Goal: Answer question/provide support

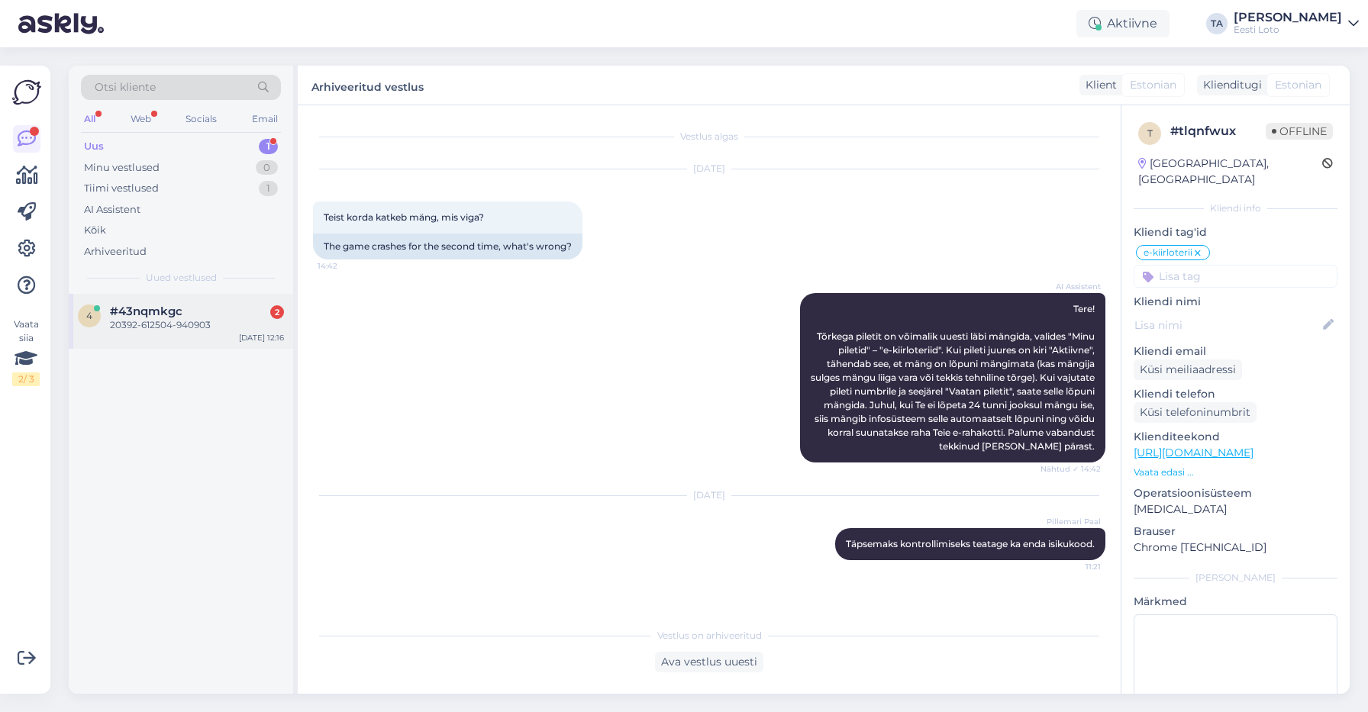
click at [139, 316] on span "#43nqmkgc" at bounding box center [146, 312] width 73 height 14
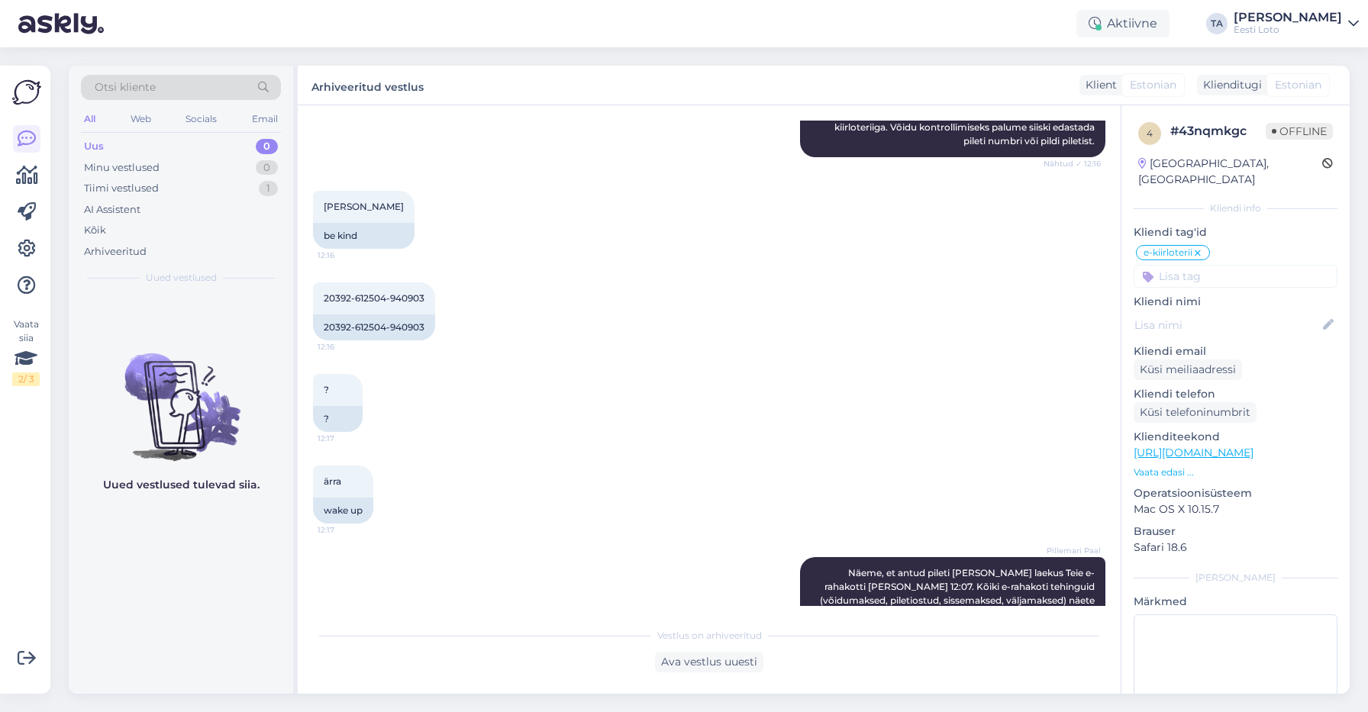
scroll to position [757, 0]
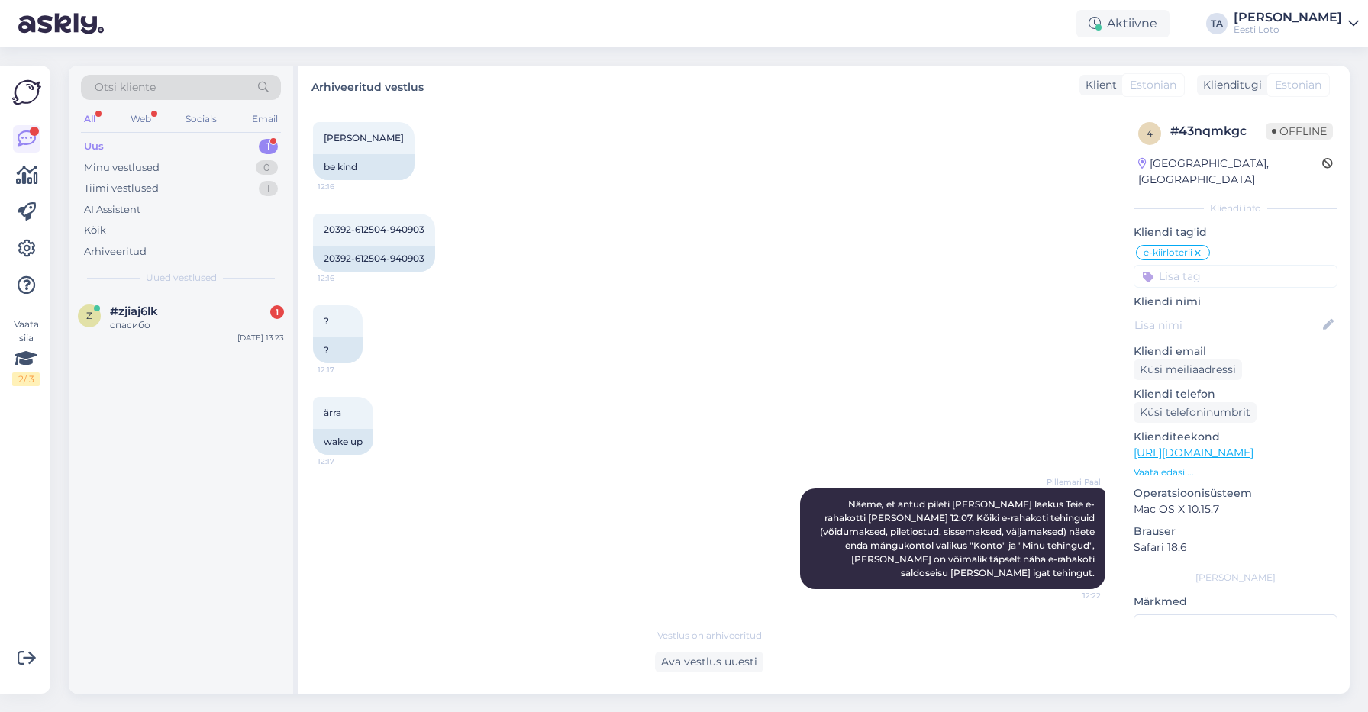
click at [99, 144] on div "Uus" at bounding box center [94, 146] width 20 height 15
click at [140, 328] on div "спасибо" at bounding box center [197, 325] width 174 height 14
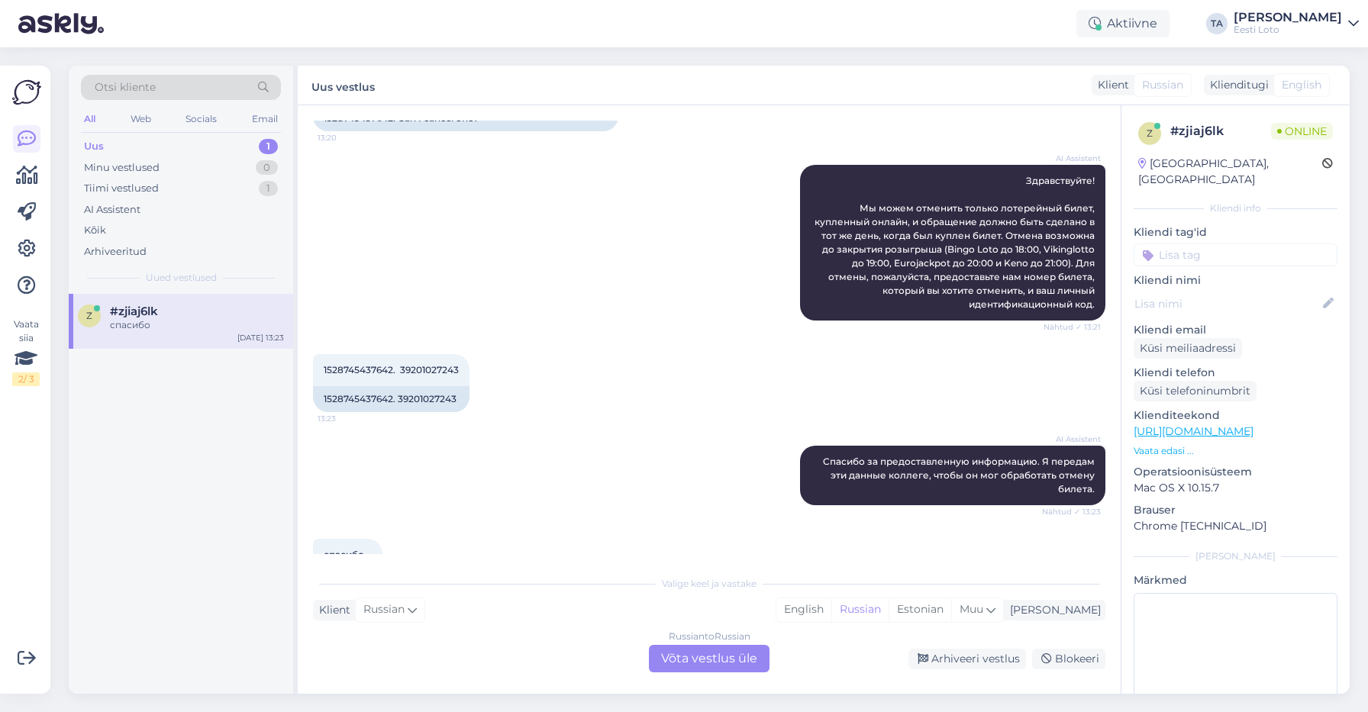
scroll to position [215, 0]
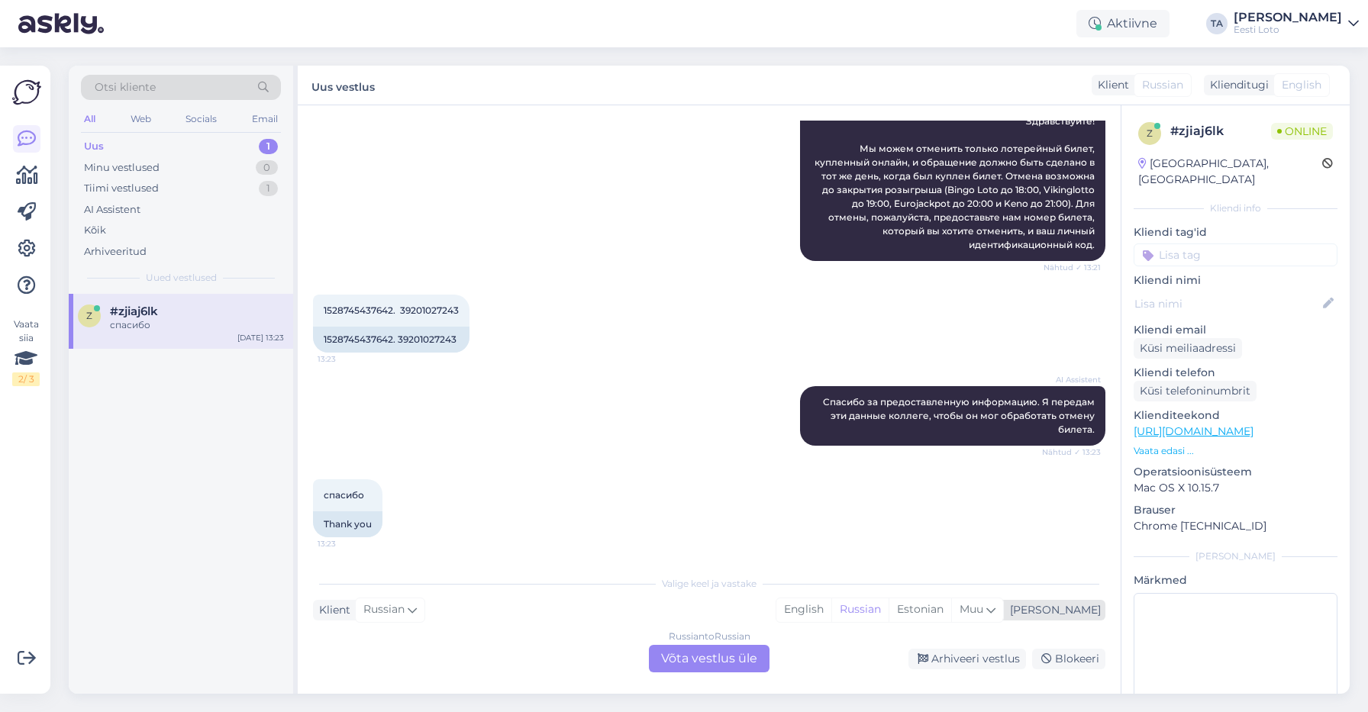
click at [1091, 615] on div "[PERSON_NAME]" at bounding box center [1052, 610] width 97 height 16
type input "est"
click at [933, 577] on link "Estonian" at bounding box center [941, 571] width 168 height 24
click at [711, 661] on div "Russian to Estonian Võta vestlus üle" at bounding box center [709, 658] width 121 height 27
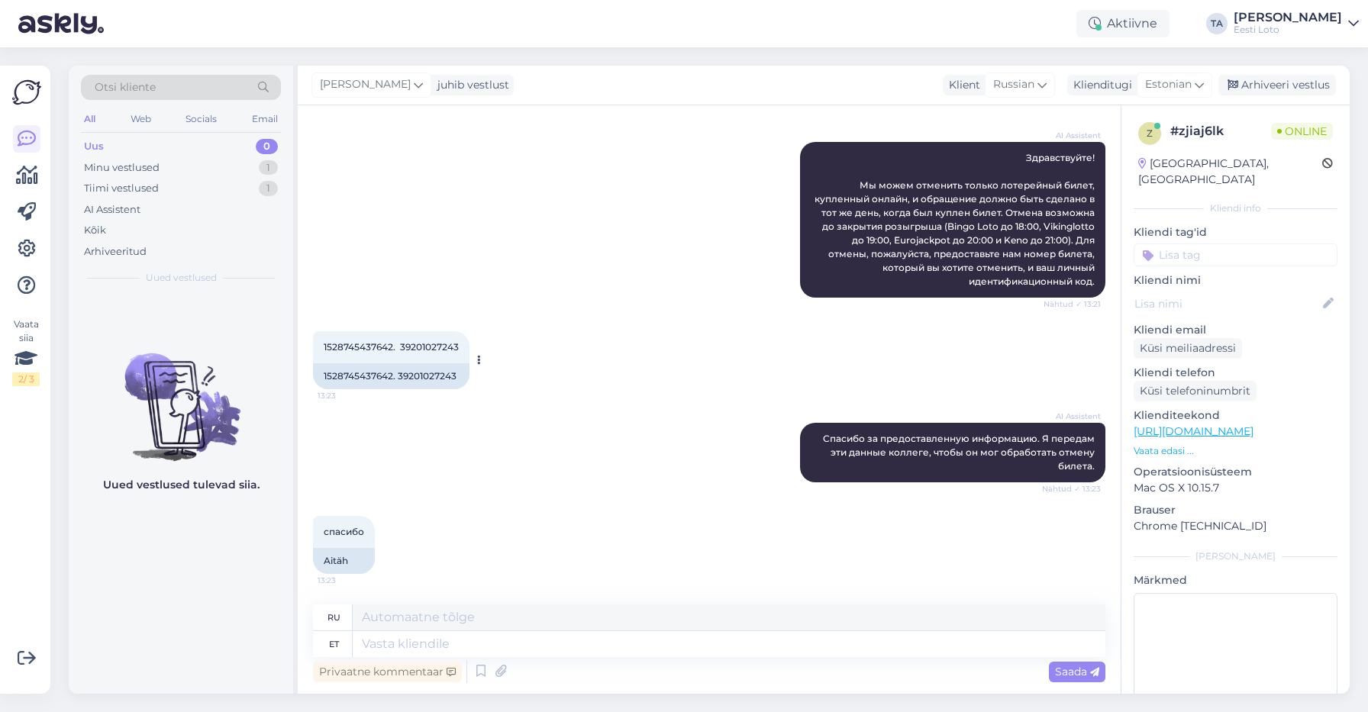
click at [360, 344] on span "1528745437642. 39201027243" at bounding box center [391, 346] width 135 height 11
copy span "1528745437642"
click at [434, 348] on span "1528745437642. 39201027243" at bounding box center [391, 346] width 135 height 11
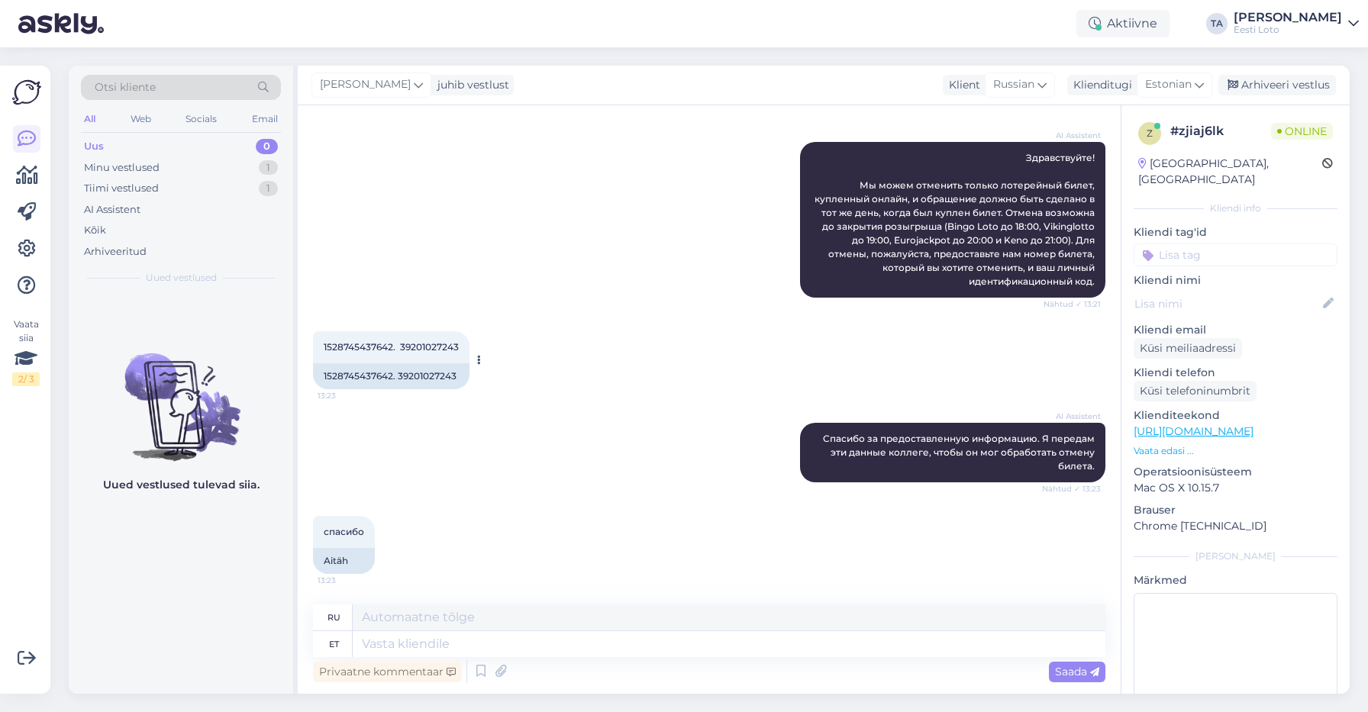
click at [434, 348] on span "1528745437642. 39201027243" at bounding box center [391, 346] width 135 height 11
click at [442, 351] on span "1528745437642. 39201027243" at bounding box center [391, 346] width 135 height 11
click at [442, 352] on span "1528745437642. 39201027243" at bounding box center [391, 346] width 135 height 11
copy span "39201027243"
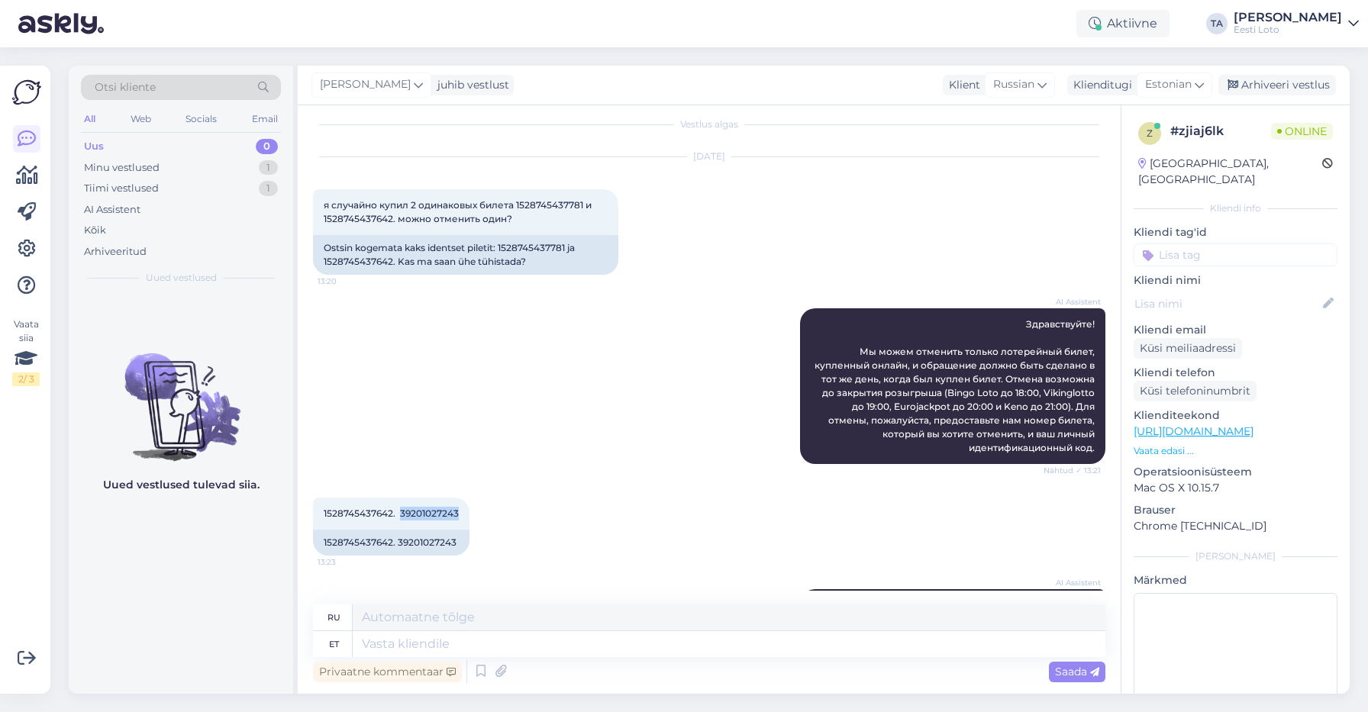
scroll to position [0, 0]
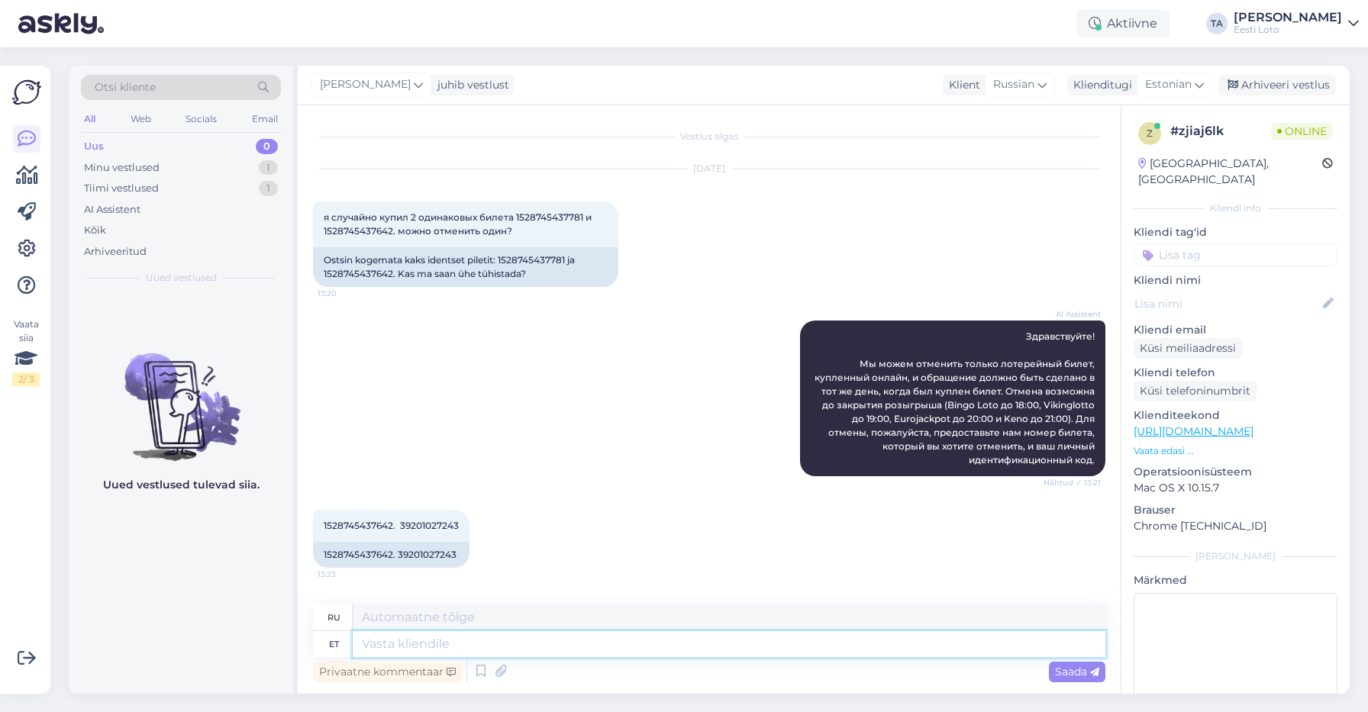
click at [376, 651] on textarea at bounding box center [729, 644] width 753 height 26
paste textarea "Teie pilet on tühistatud ja raha on tagastatud Teie e-rahakotti."
type textarea "Teie pilet on tühistatud ja raha on tagastatud Teie e-rahakotti."
type textarea "Ваш билет аннулирован, а деньги возвращены на ваш электронный кошелек."
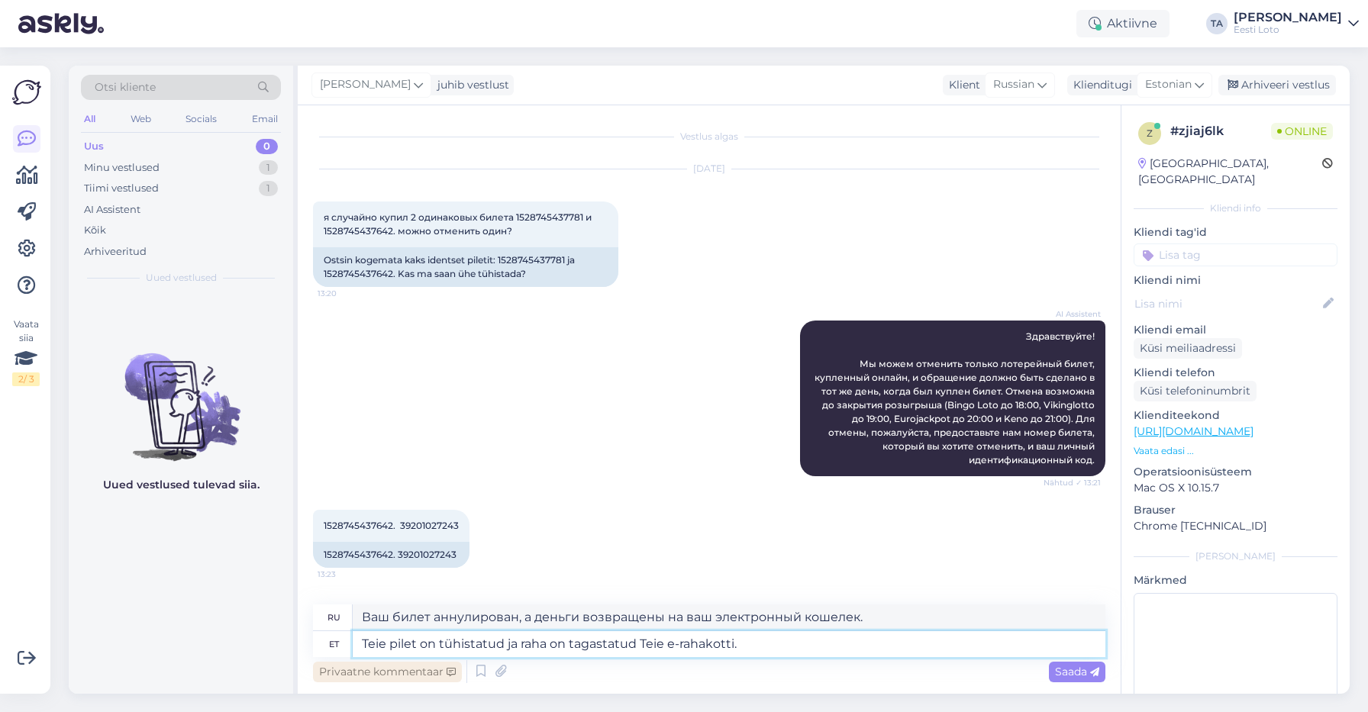
drag, startPoint x: 360, startPoint y: 644, endPoint x: 393, endPoint y: 670, distance: 41.4
click at [360, 644] on textarea "Teie pilet on tühistatud ja raha on tagastatud Teie e-rahakotti." at bounding box center [729, 644] width 753 height 26
type textarea "Tere. Teie pilet on tühistatud ja raha on tagastatud Teie e-rahakotti."
type textarea "Здравствуйте. Ваш билет аннулирован, а деньги возвращены на ваш электронный кош…"
click at [874, 648] on textarea "Tere. Teie pilet on tühistatud ja raha on tagastatud Teie e-rahakotti." at bounding box center [729, 644] width 753 height 26
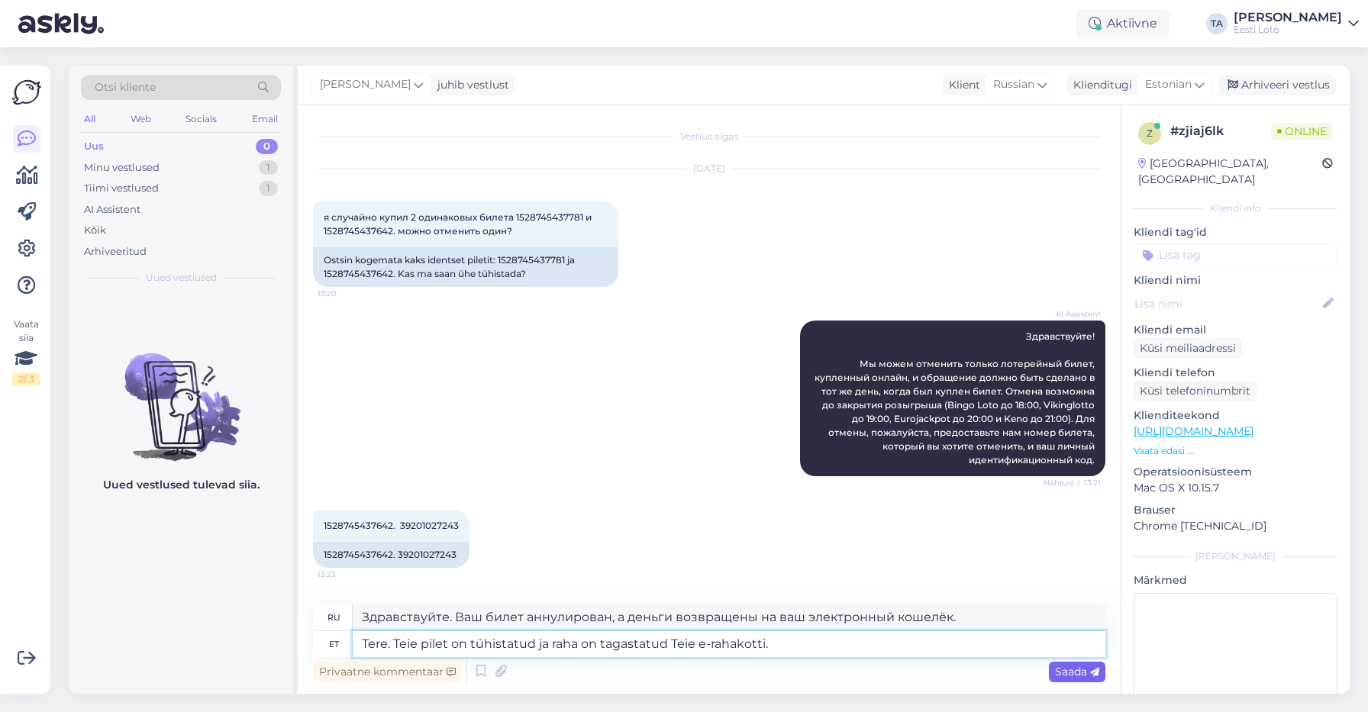
type textarea "Tere. Teie pilet on tühistatud ja raha on tagastatud Teie e-rahakotti."
click at [1077, 670] on span "Saada" at bounding box center [1077, 672] width 44 height 14
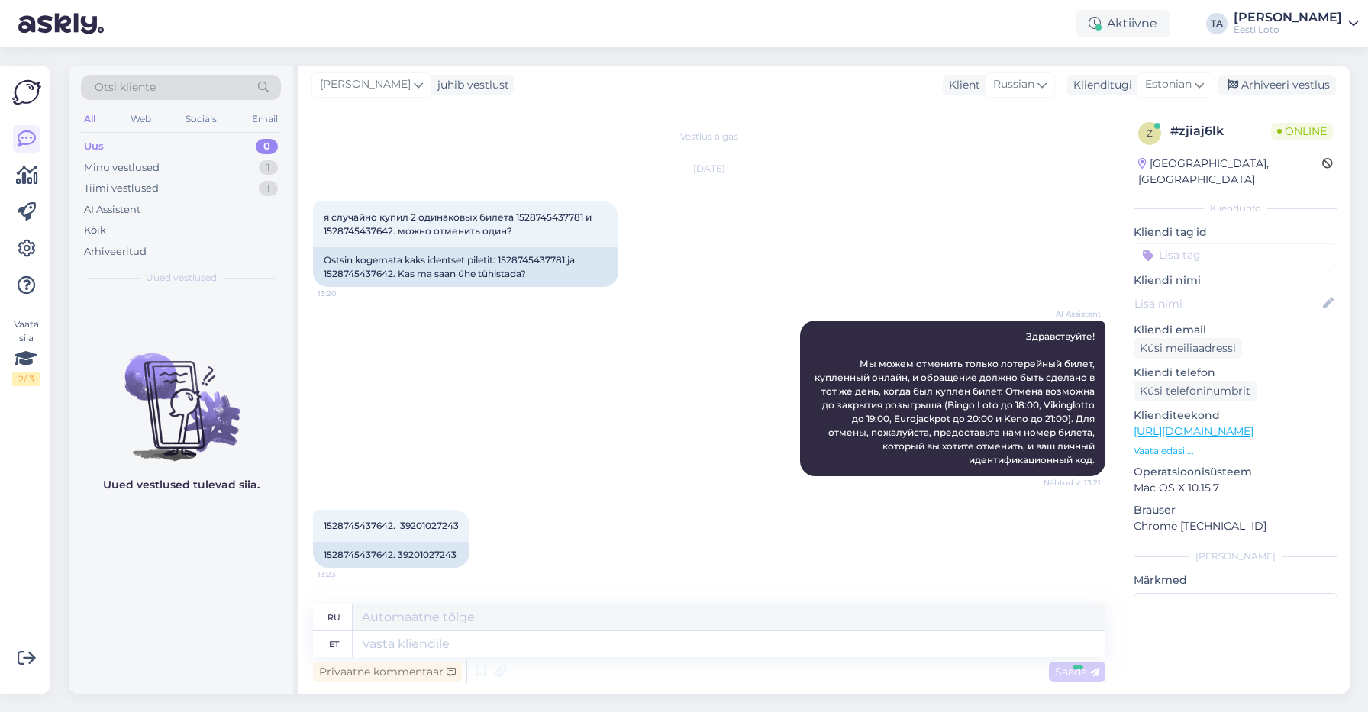
scroll to position [298, 0]
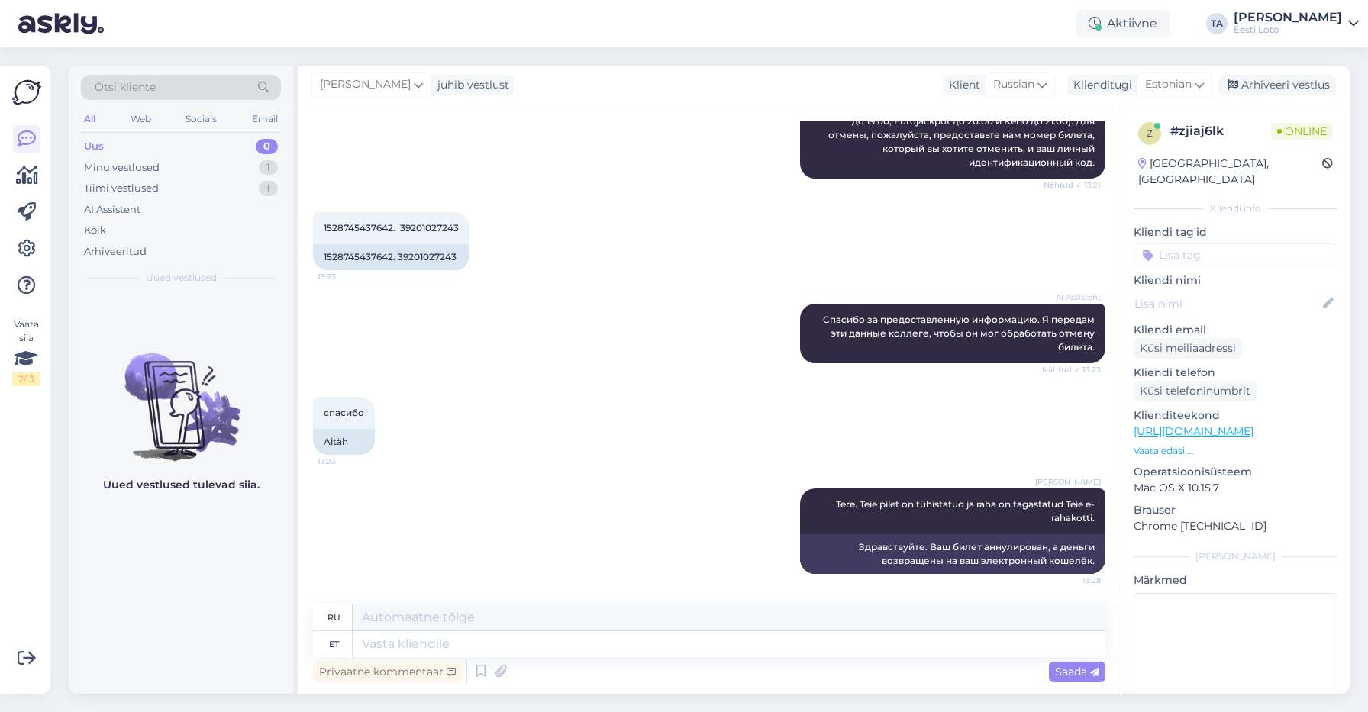
click at [1194, 244] on input at bounding box center [1236, 255] width 204 height 23
type input "tühistamine"
click at [1242, 292] on span "Tühistamine" at bounding box center [1235, 296] width 57 height 9
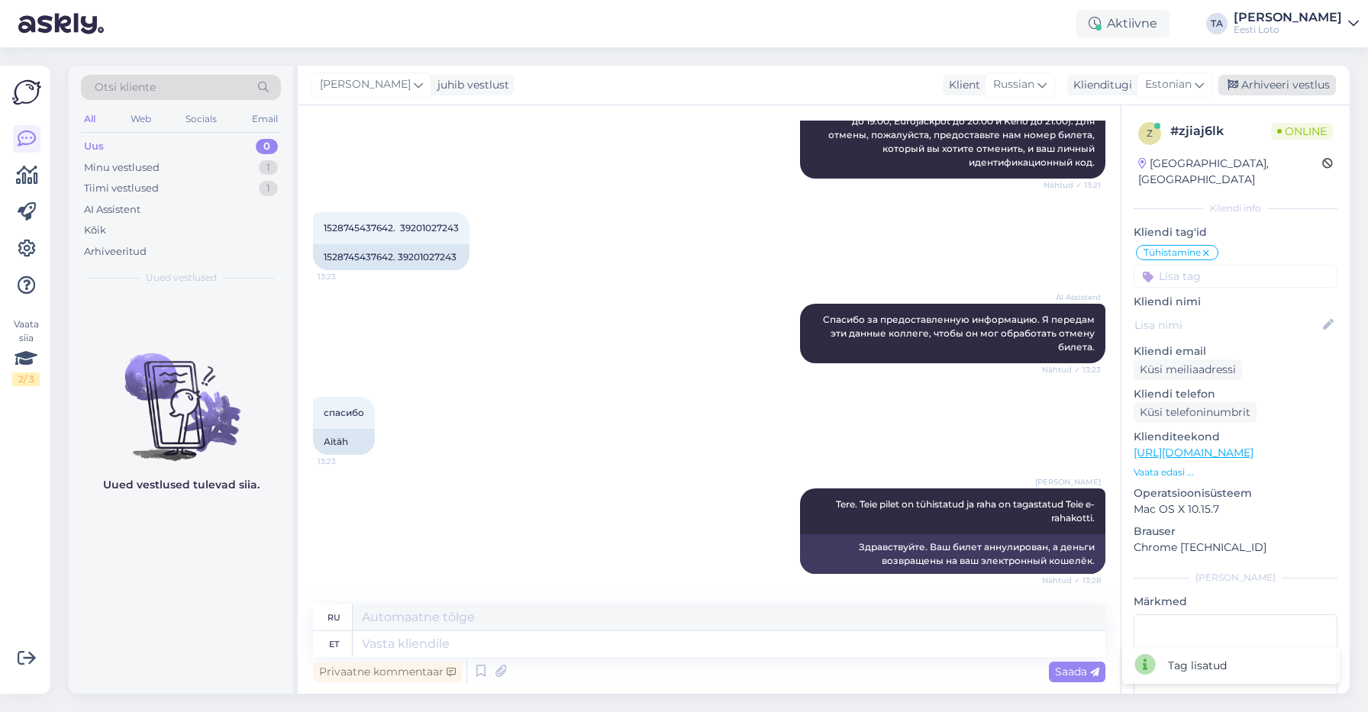
click at [1267, 86] on div "Arhiveeri vestlus" at bounding box center [1278, 85] width 118 height 21
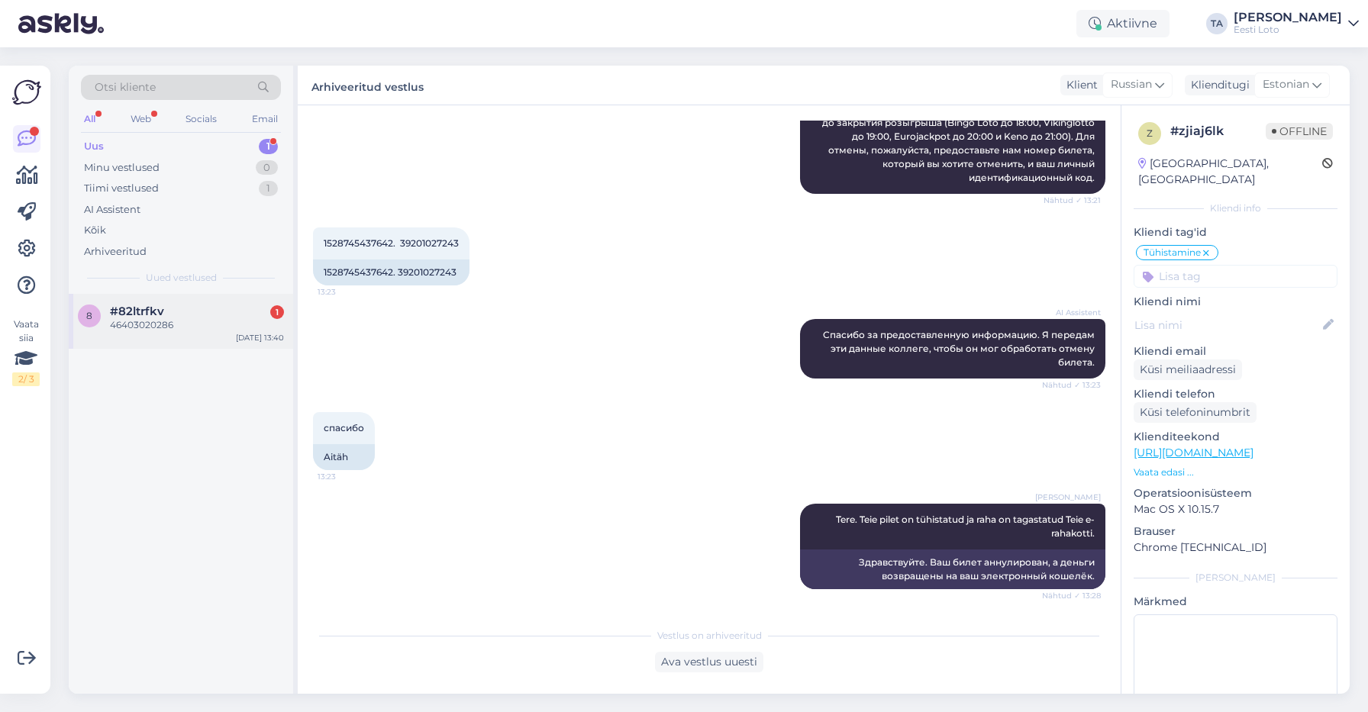
click at [133, 310] on span "#82ltrfkv" at bounding box center [137, 312] width 54 height 14
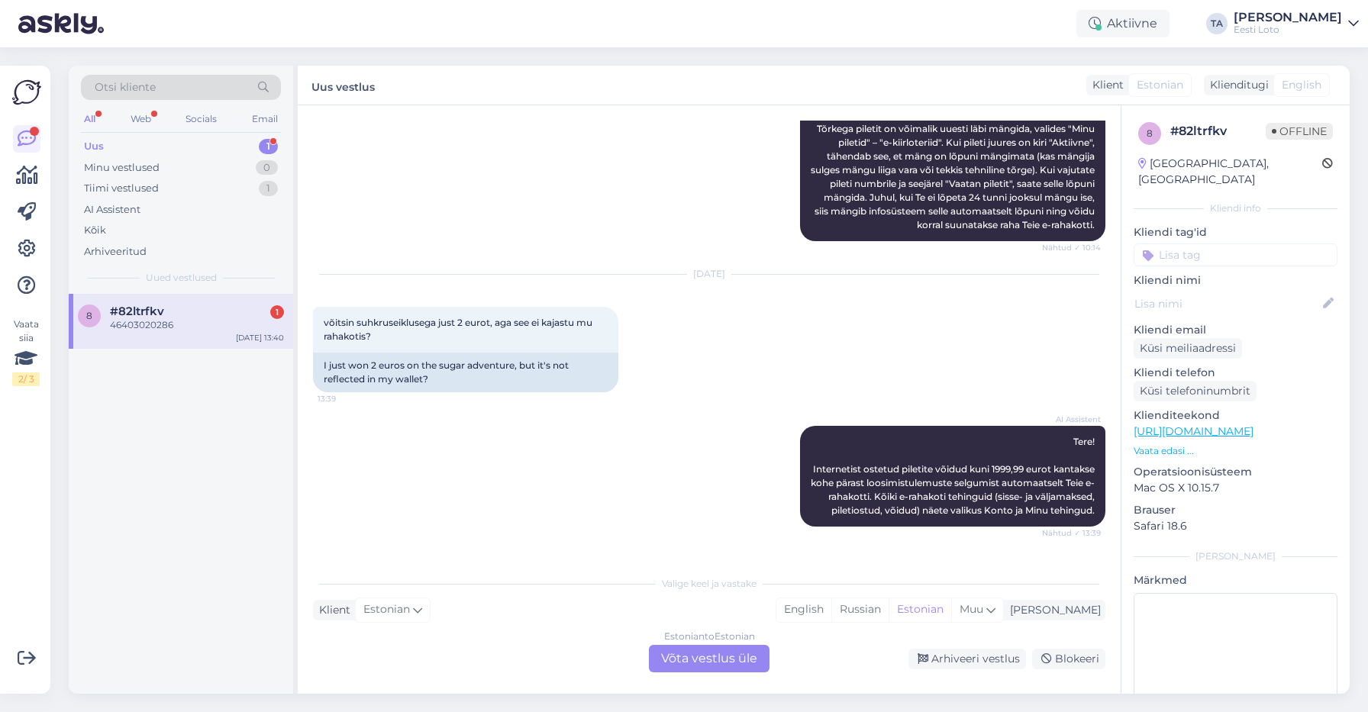
scroll to position [473, 0]
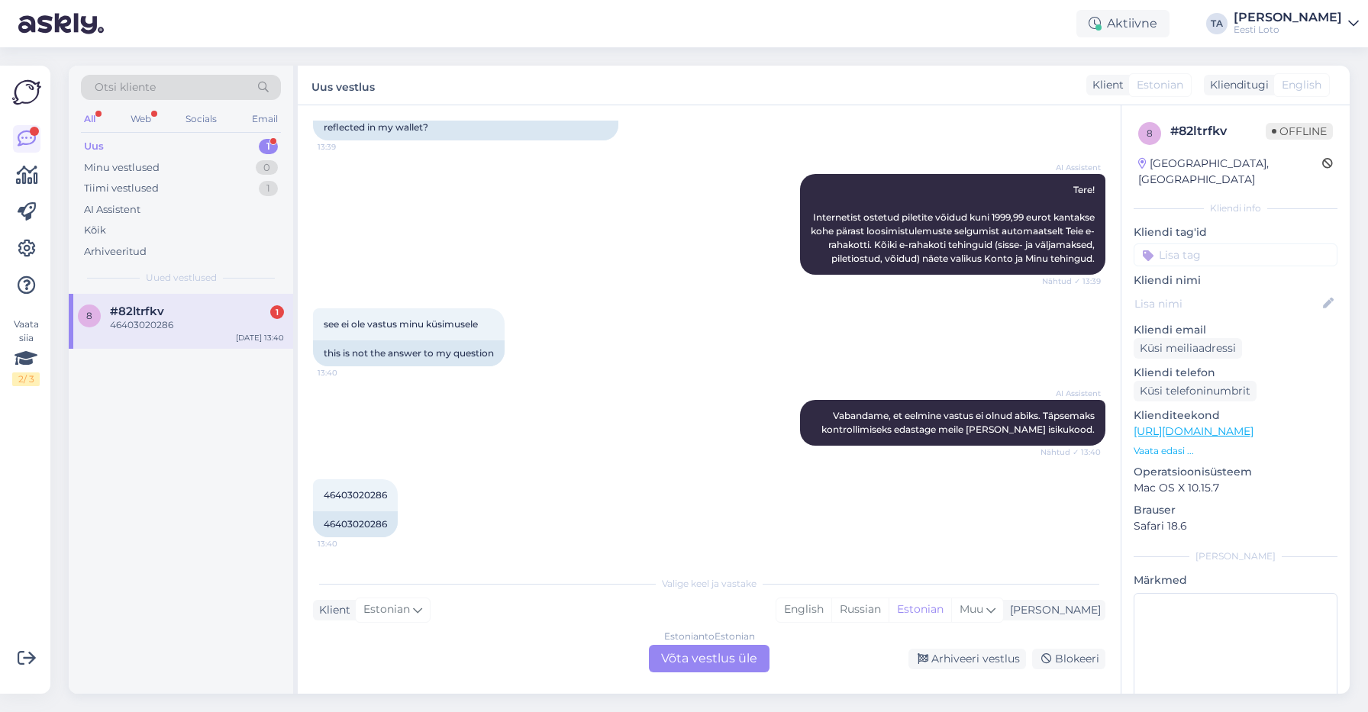
click at [704, 659] on div "Estonian to Estonian Võta vestlus üle" at bounding box center [709, 658] width 121 height 27
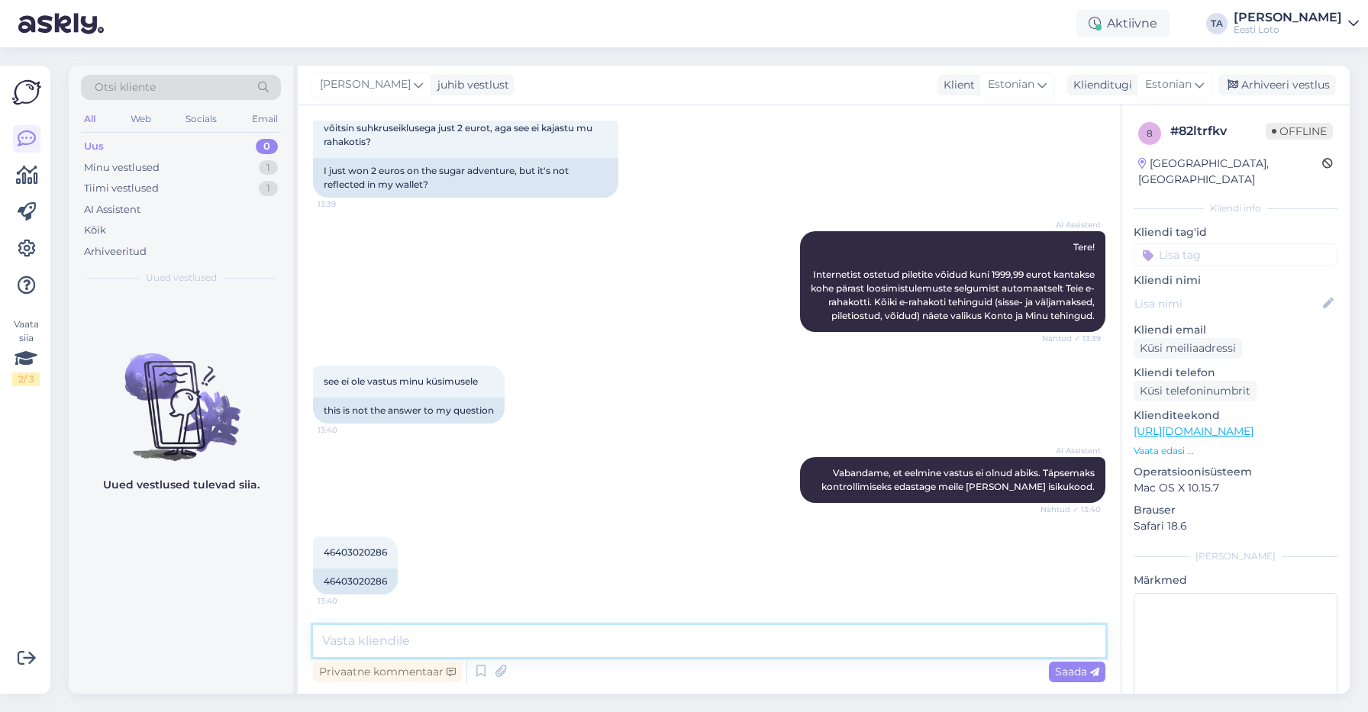
click at [477, 651] on textarea at bounding box center [709, 641] width 793 height 32
paste textarea "Tõrkega piletit on võimalik uuesti läbi mängida, valides Minu piletid – e-kiirl…"
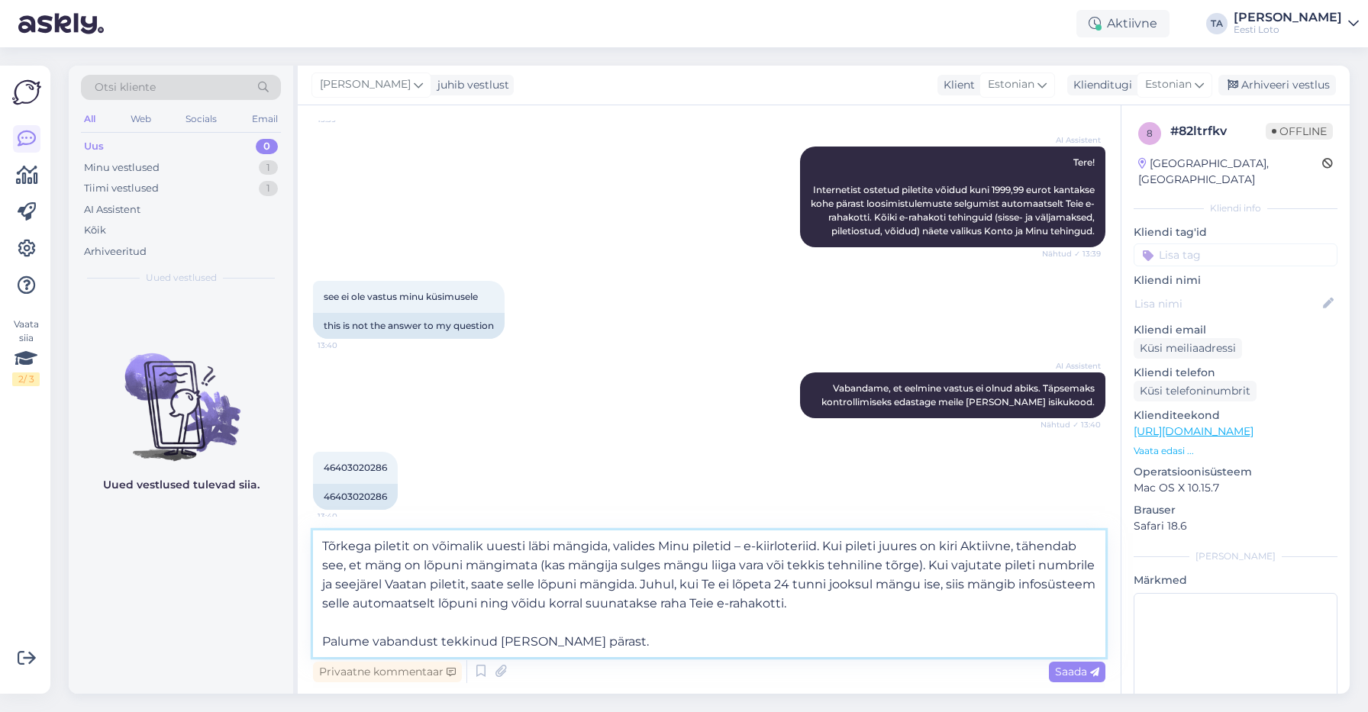
scroll to position [511, 0]
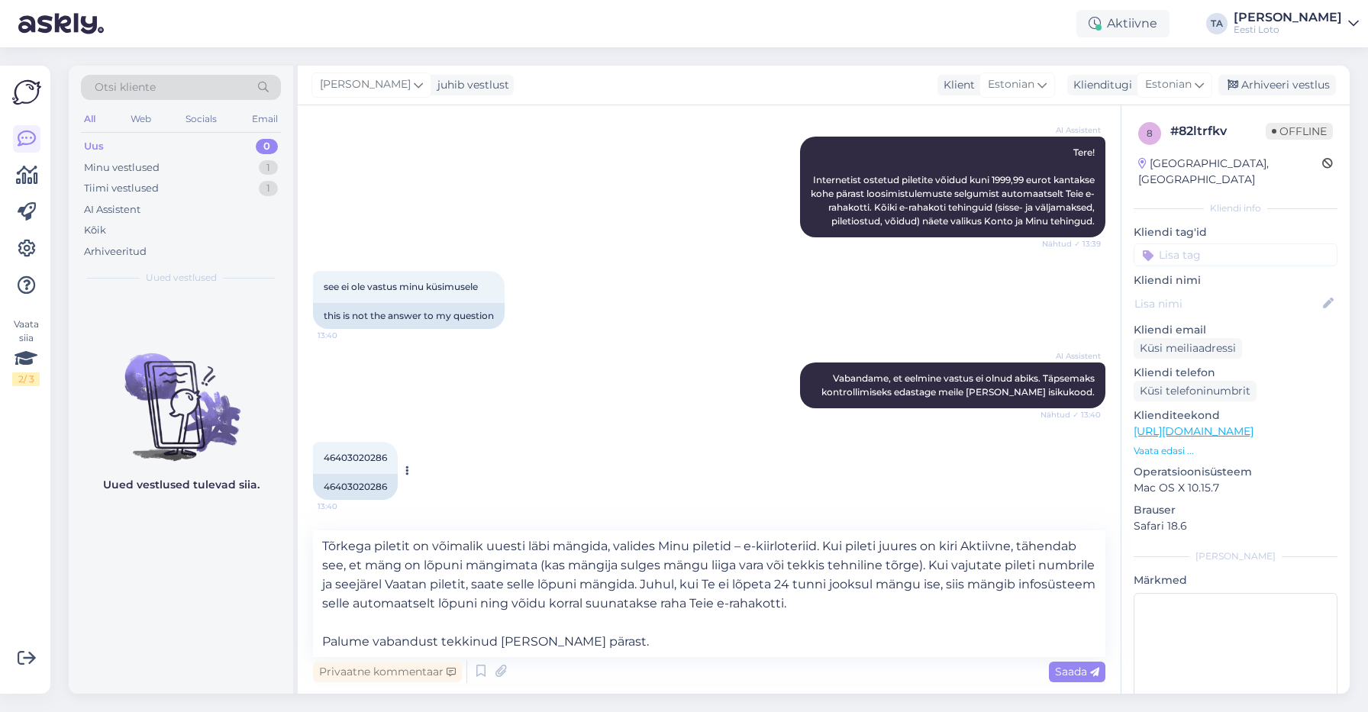
click at [360, 454] on span "46403020286" at bounding box center [355, 457] width 63 height 11
copy span "46403020286"
drag, startPoint x: 318, startPoint y: 544, endPoint x: 332, endPoint y: 547, distance: 14.3
click at [318, 544] on textarea "Tõrkega piletit on võimalik uuesti läbi mängida, valides Minu piletid – e-kiirl…" at bounding box center [709, 594] width 793 height 127
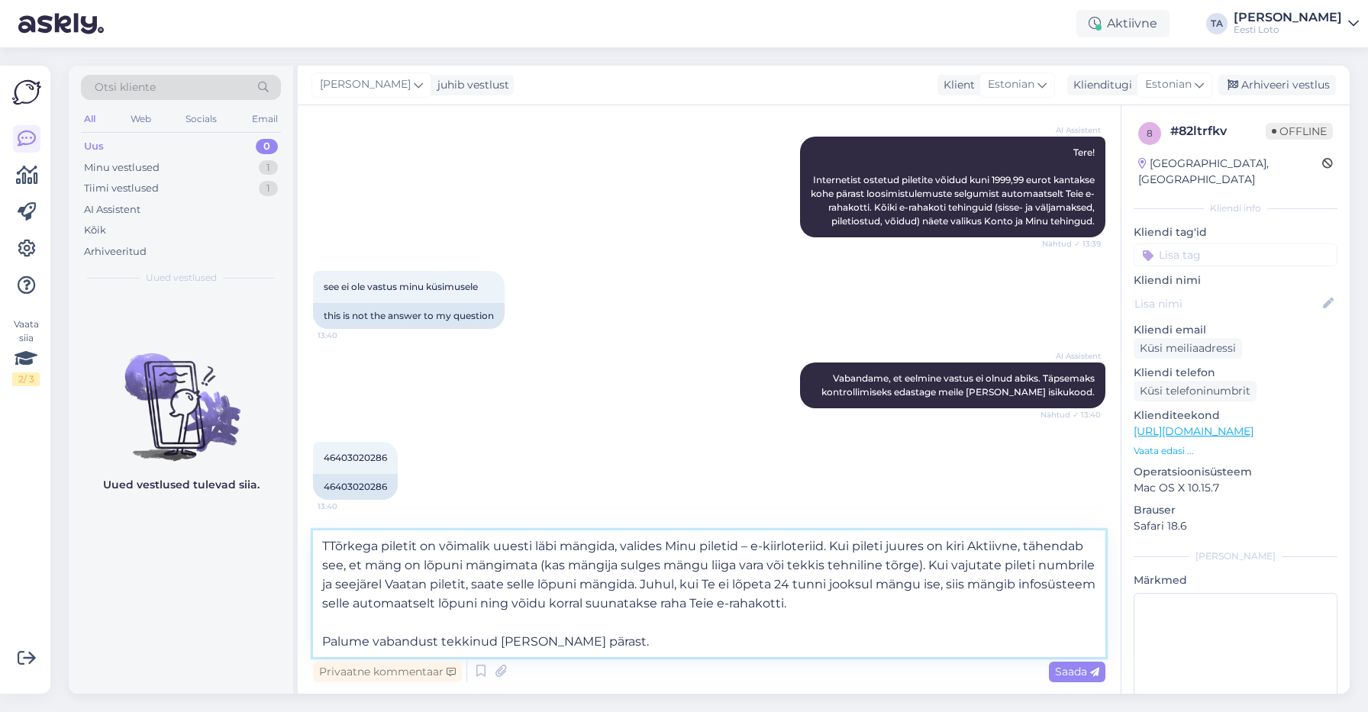
scroll to position [416, 0]
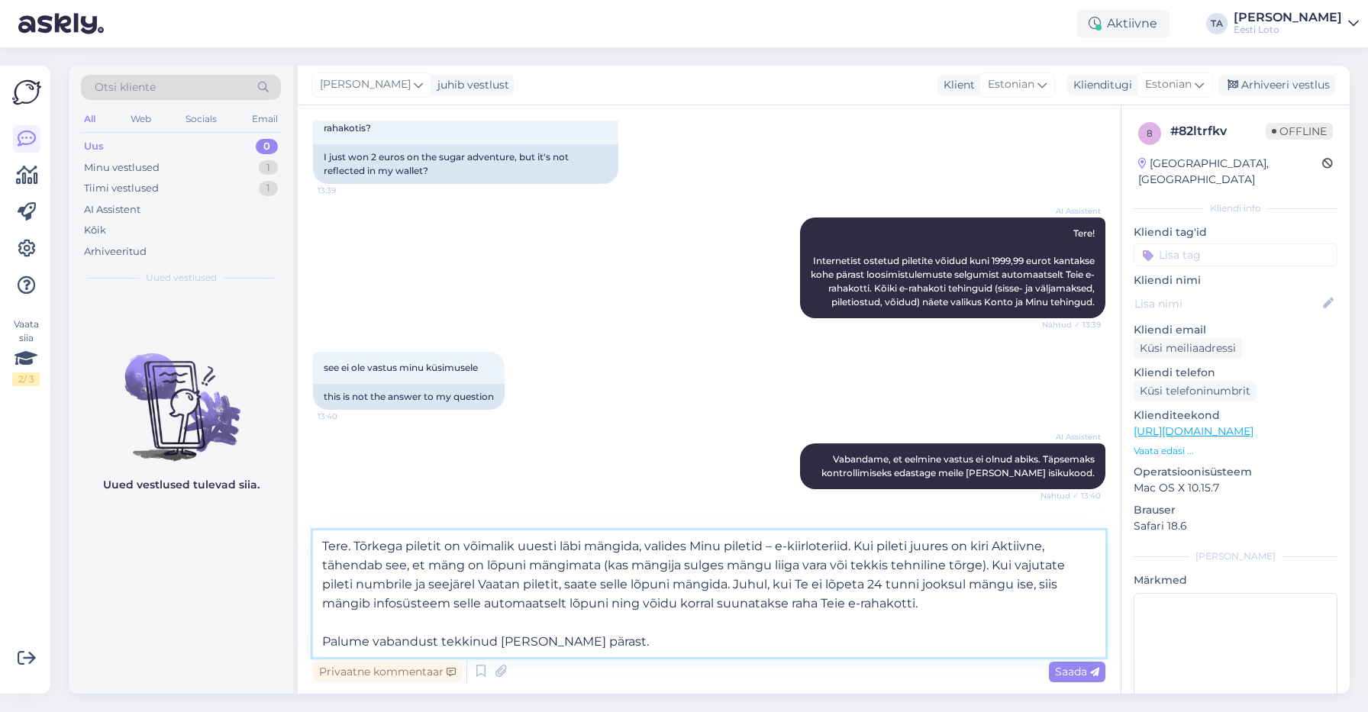
click at [633, 643] on textarea "Tere. Tõrkega piletit on võimalik uuesti läbi mängida, valides Minu piletid – e…" at bounding box center [709, 594] width 793 height 127
type textarea "Tere. Tõrkega piletit on võimalik uuesti läbi mängida, valides Minu piletid – e…"
click at [1068, 673] on span "Saada" at bounding box center [1077, 672] width 44 height 14
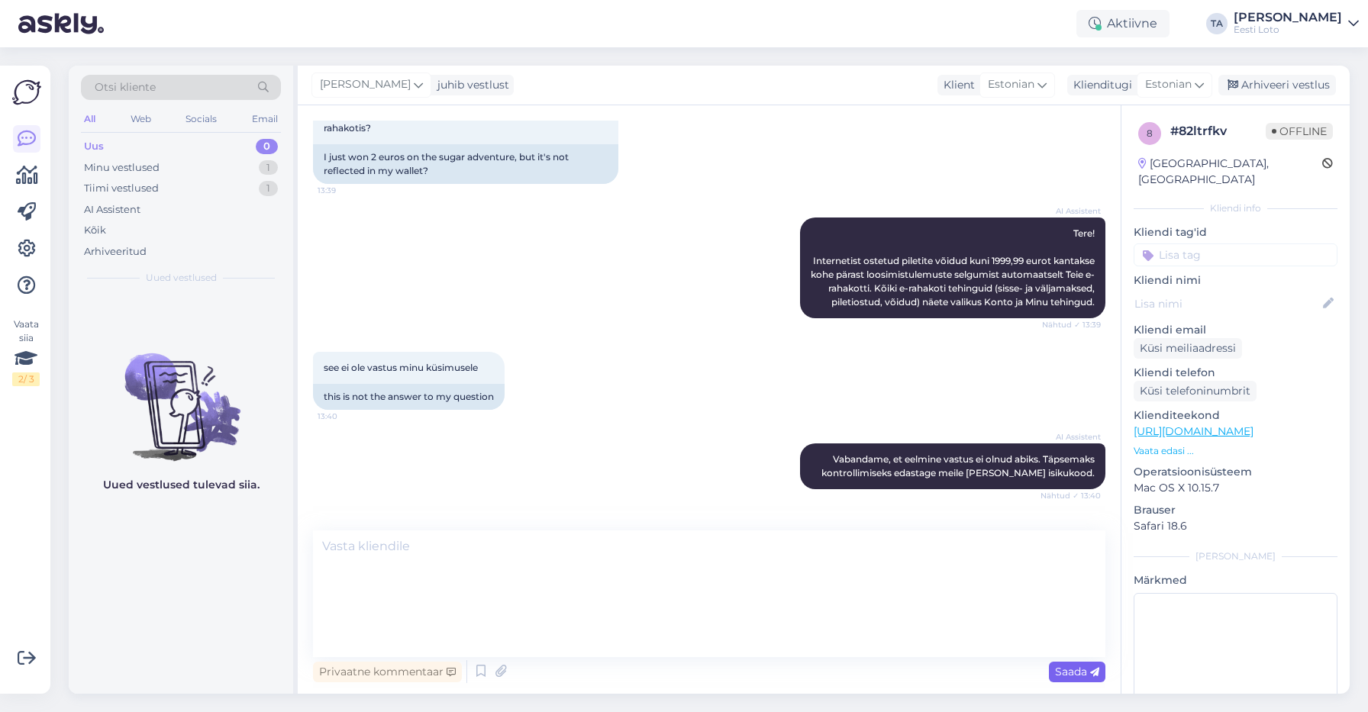
scroll to position [606, 0]
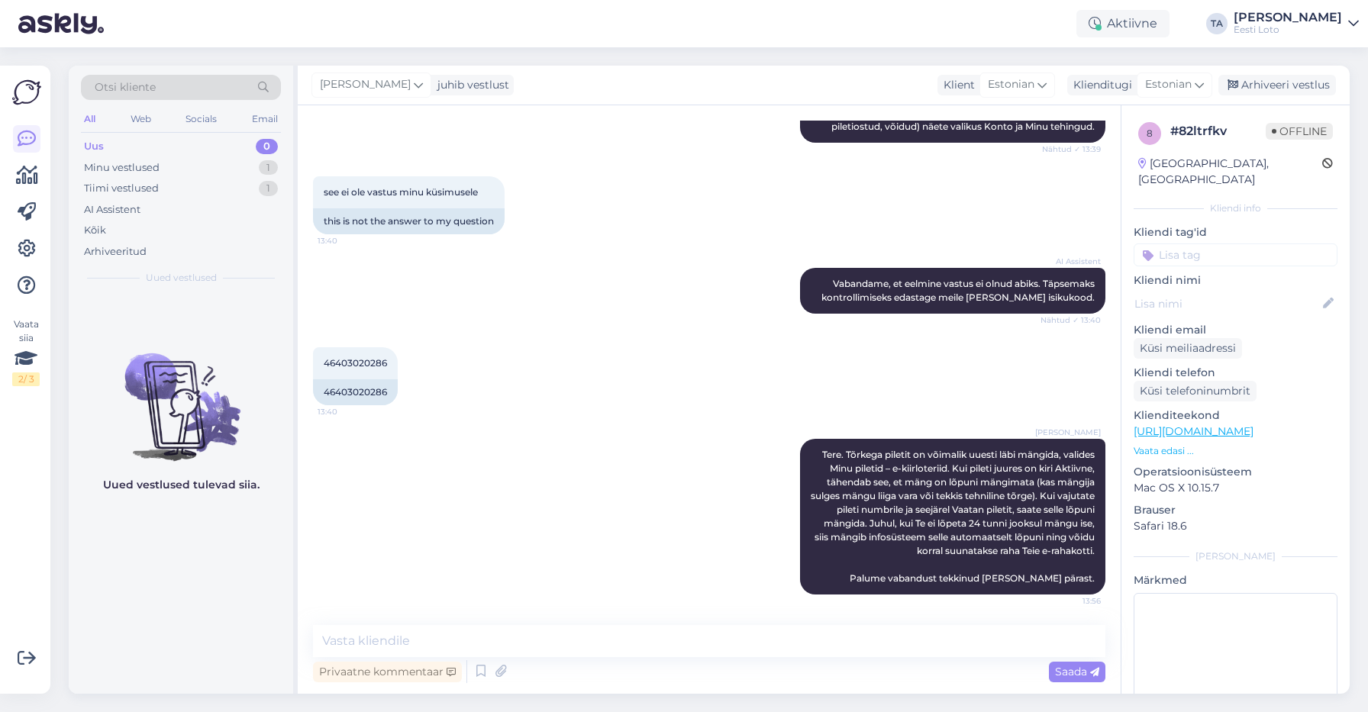
click at [1206, 244] on input at bounding box center [1236, 255] width 204 height 23
type input "e-kiir"
click at [1236, 292] on span "e-kiirloterii" at bounding box center [1236, 296] width 49 height 9
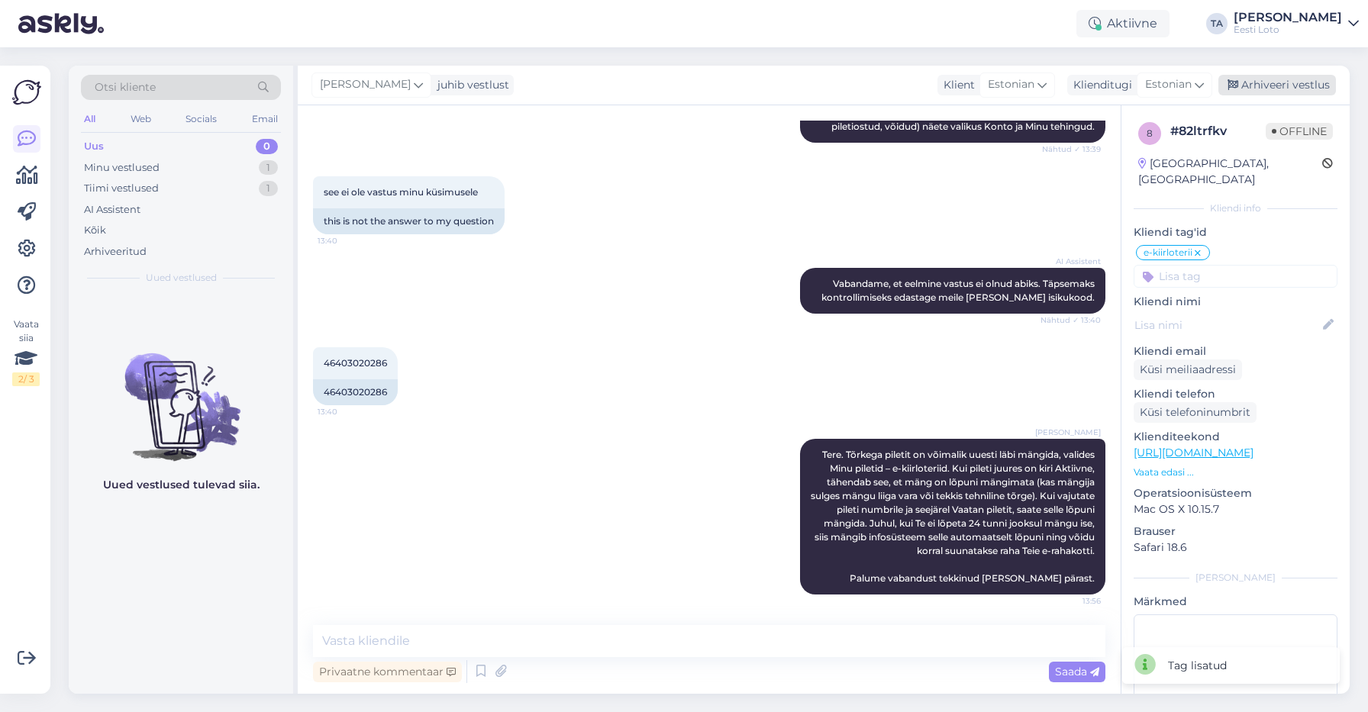
click at [1287, 84] on div "Arhiveeri vestlus" at bounding box center [1278, 85] width 118 height 21
